Goal: Information Seeking & Learning: Learn about a topic

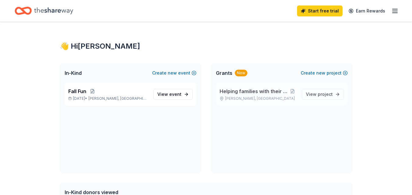
click at [245, 91] on span "Helping families with their food security." at bounding box center [254, 91] width 69 height 7
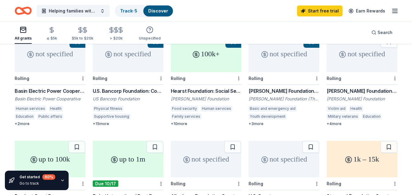
scroll to position [77, 0]
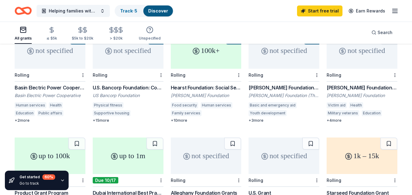
click at [338, 118] on div "+ 4 more" at bounding box center [362, 120] width 71 height 5
